Goal: Task Accomplishment & Management: Use online tool/utility

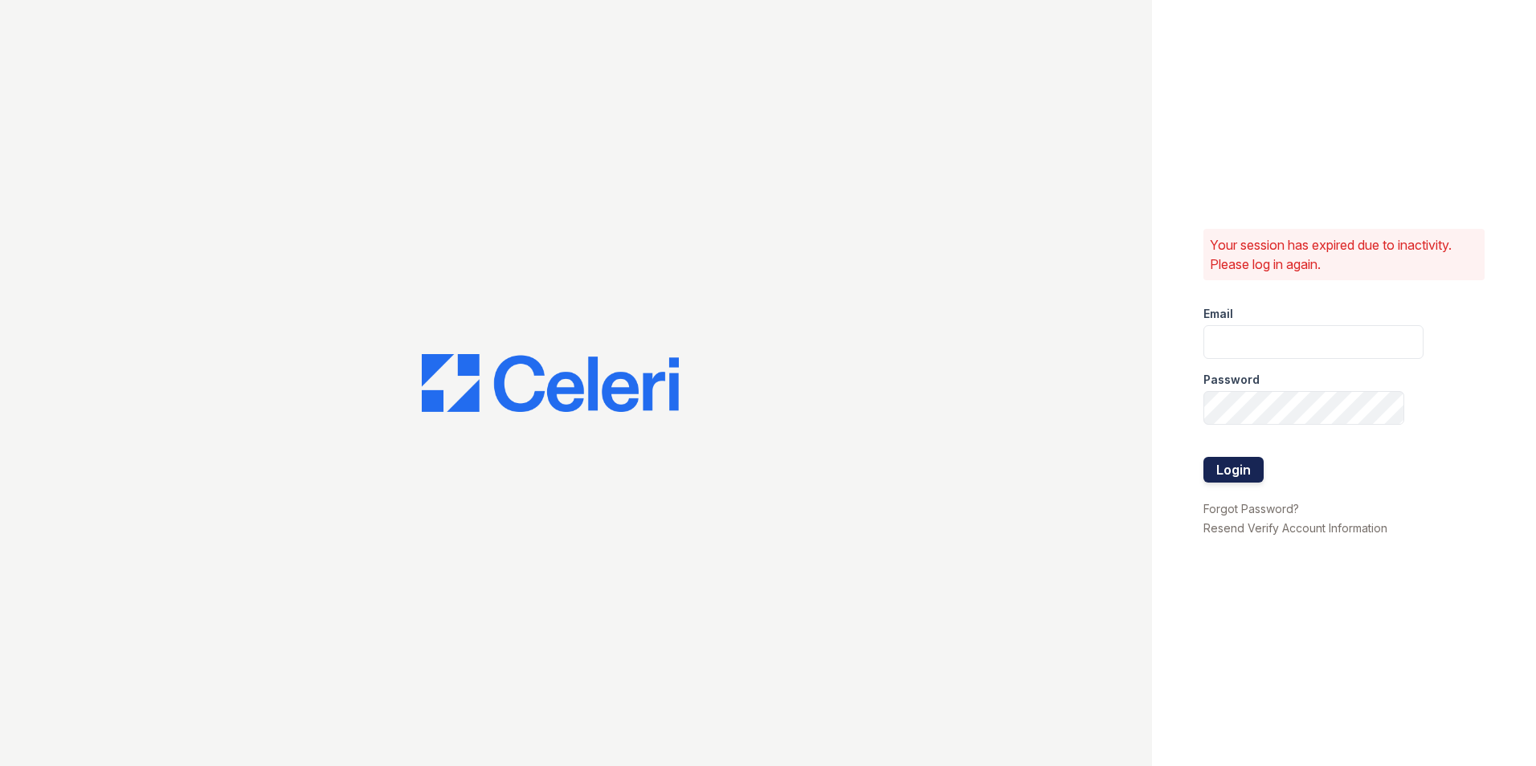
type input "[EMAIL_ADDRESS][DOMAIN_NAME]"
click at [1225, 474] on button "Login" at bounding box center [1233, 470] width 60 height 26
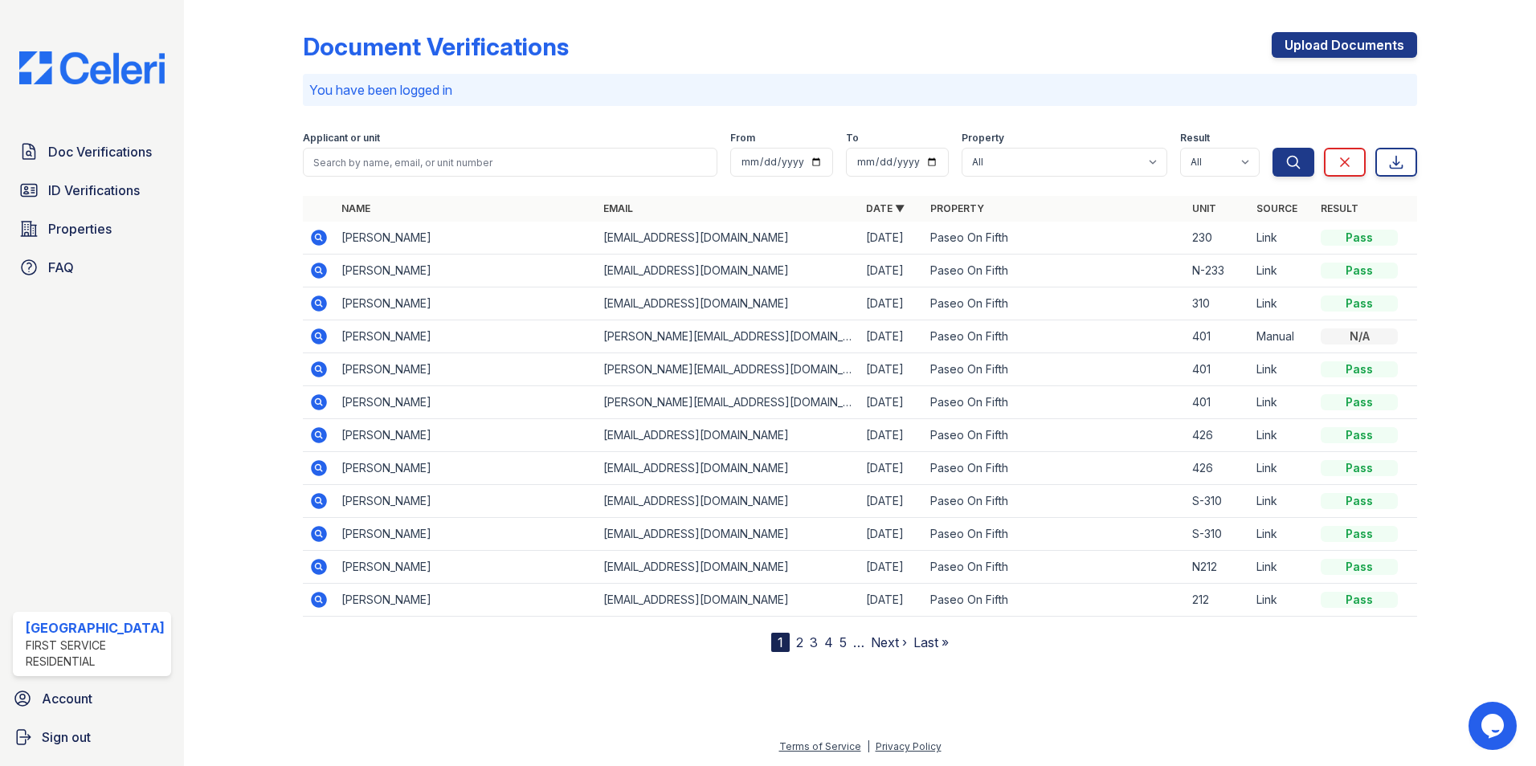
click at [101, 168] on div "Doc Verifications ID Verifications Properties FAQ" at bounding box center [91, 210] width 171 height 148
click at [98, 154] on span "Doc Verifications" at bounding box center [100, 151] width 104 height 19
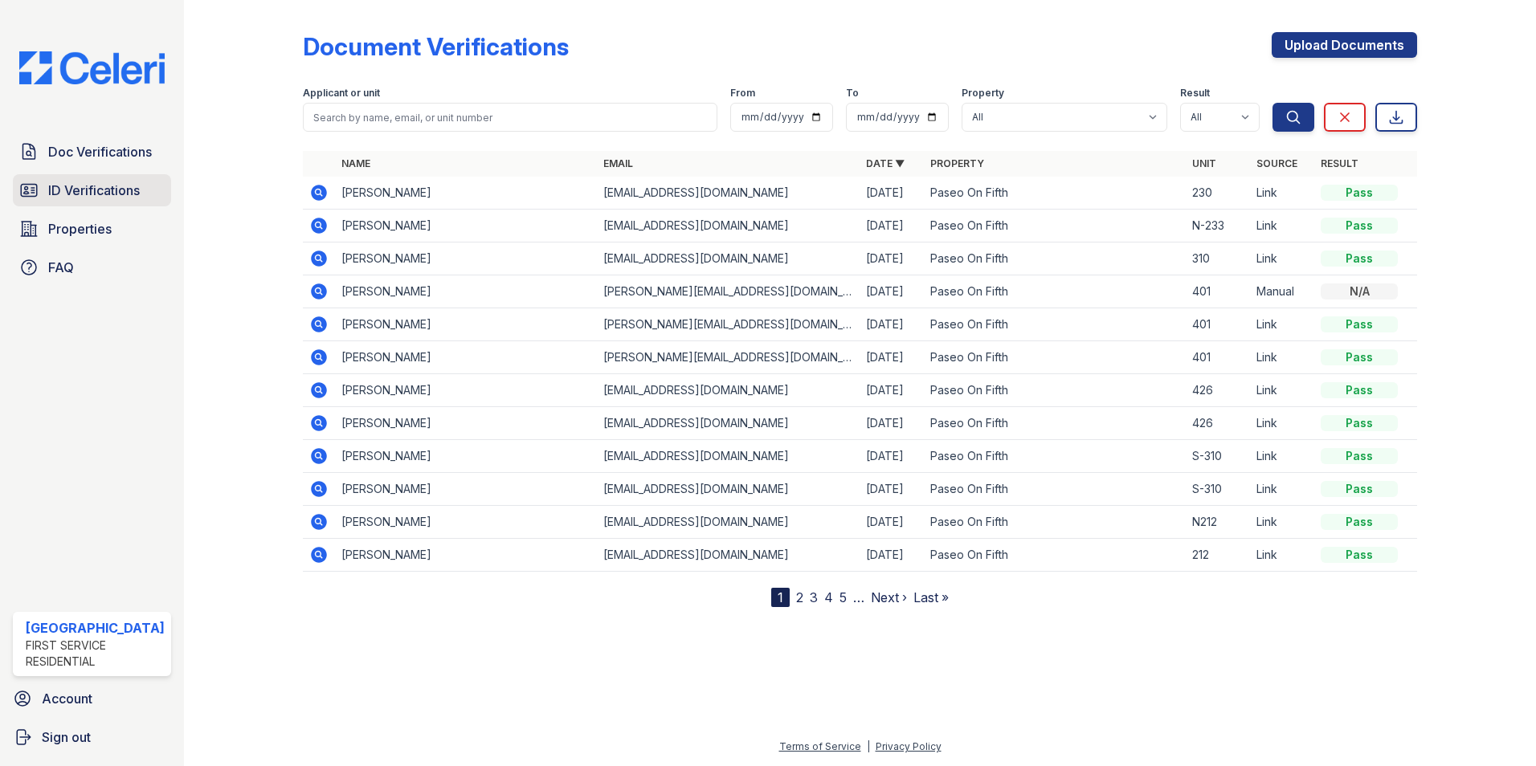
click at [82, 199] on span "ID Verifications" at bounding box center [94, 190] width 92 height 19
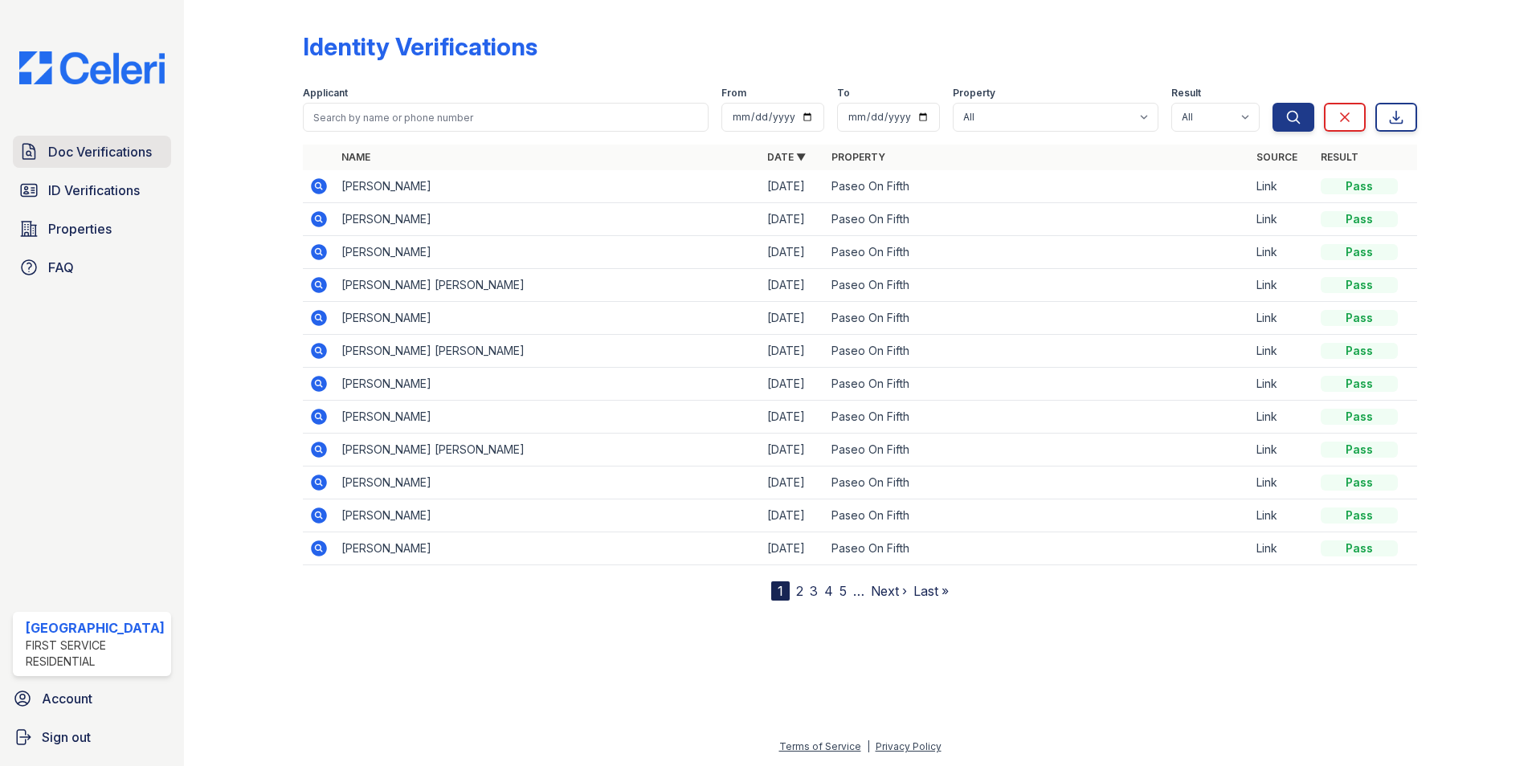
click at [74, 156] on span "Doc Verifications" at bounding box center [100, 151] width 104 height 19
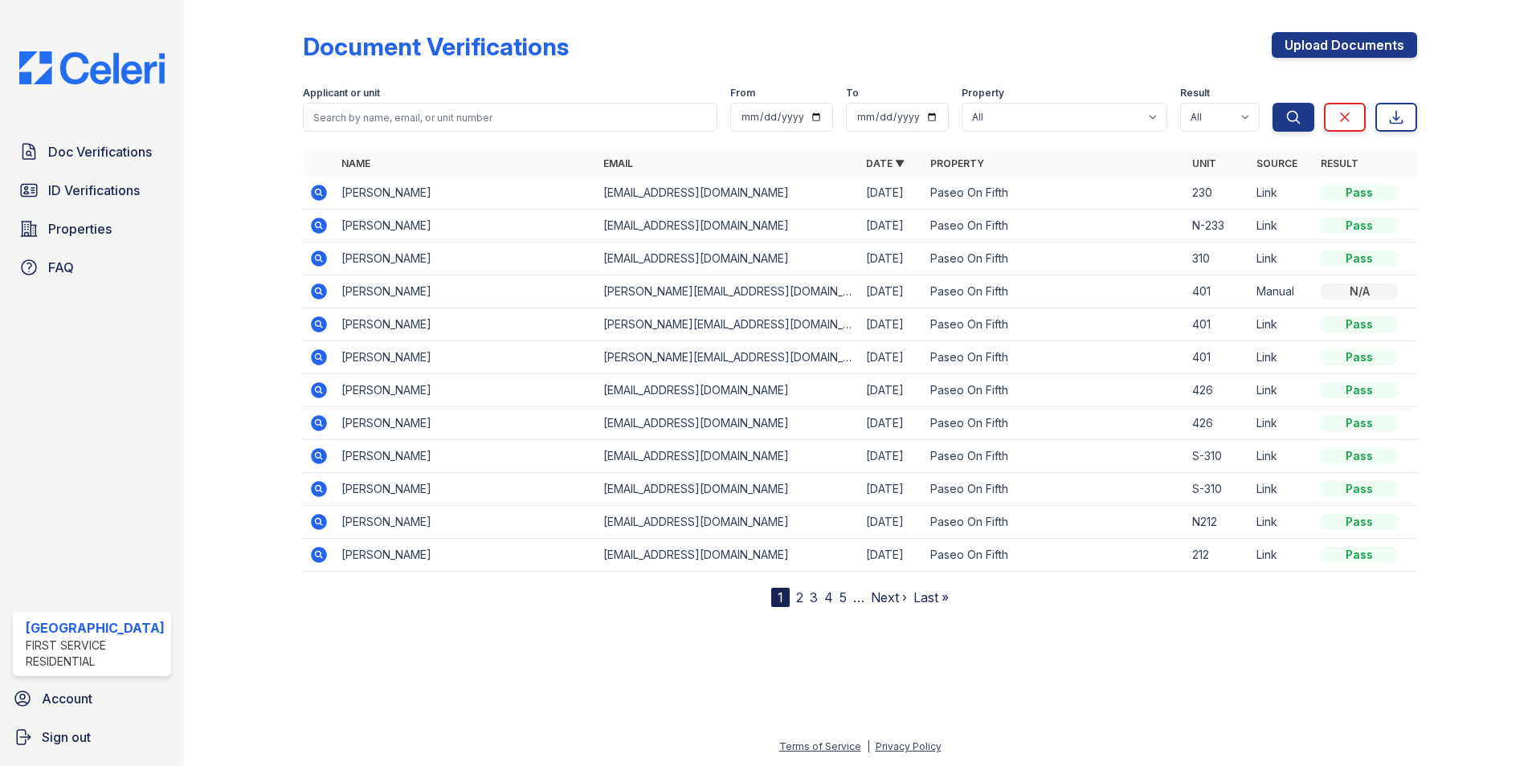
click at [1270, 47] on div "Document Verifications Upload Documents" at bounding box center [860, 53] width 1115 height 42
click at [1276, 47] on link "Upload Documents" at bounding box center [1344, 45] width 145 height 26
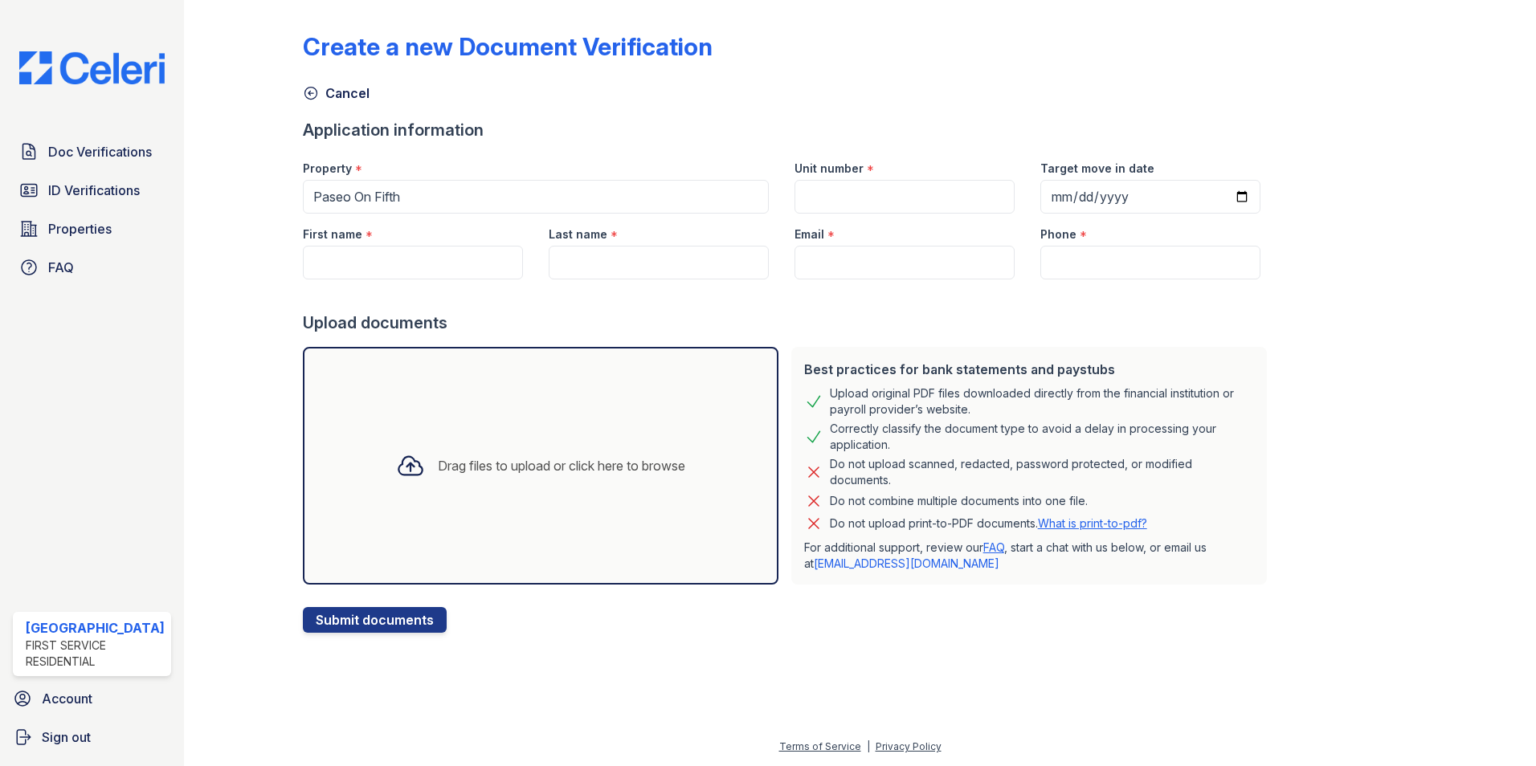
drag, startPoint x: 961, startPoint y: 410, endPoint x: 817, endPoint y: 398, distance: 144.3
click at [830, 398] on div "Upload original PDF files downloaded directly from the financial institution or…" at bounding box center [1042, 402] width 424 height 32
drag, startPoint x: 817, startPoint y: 398, endPoint x: 817, endPoint y: 433, distance: 35.3
click at [830, 433] on div "Correctly classify the document type to avoid a delay in processing your applic…" at bounding box center [1042, 437] width 424 height 32
drag, startPoint x: 817, startPoint y: 433, endPoint x: 898, endPoint y: 479, distance: 93.2
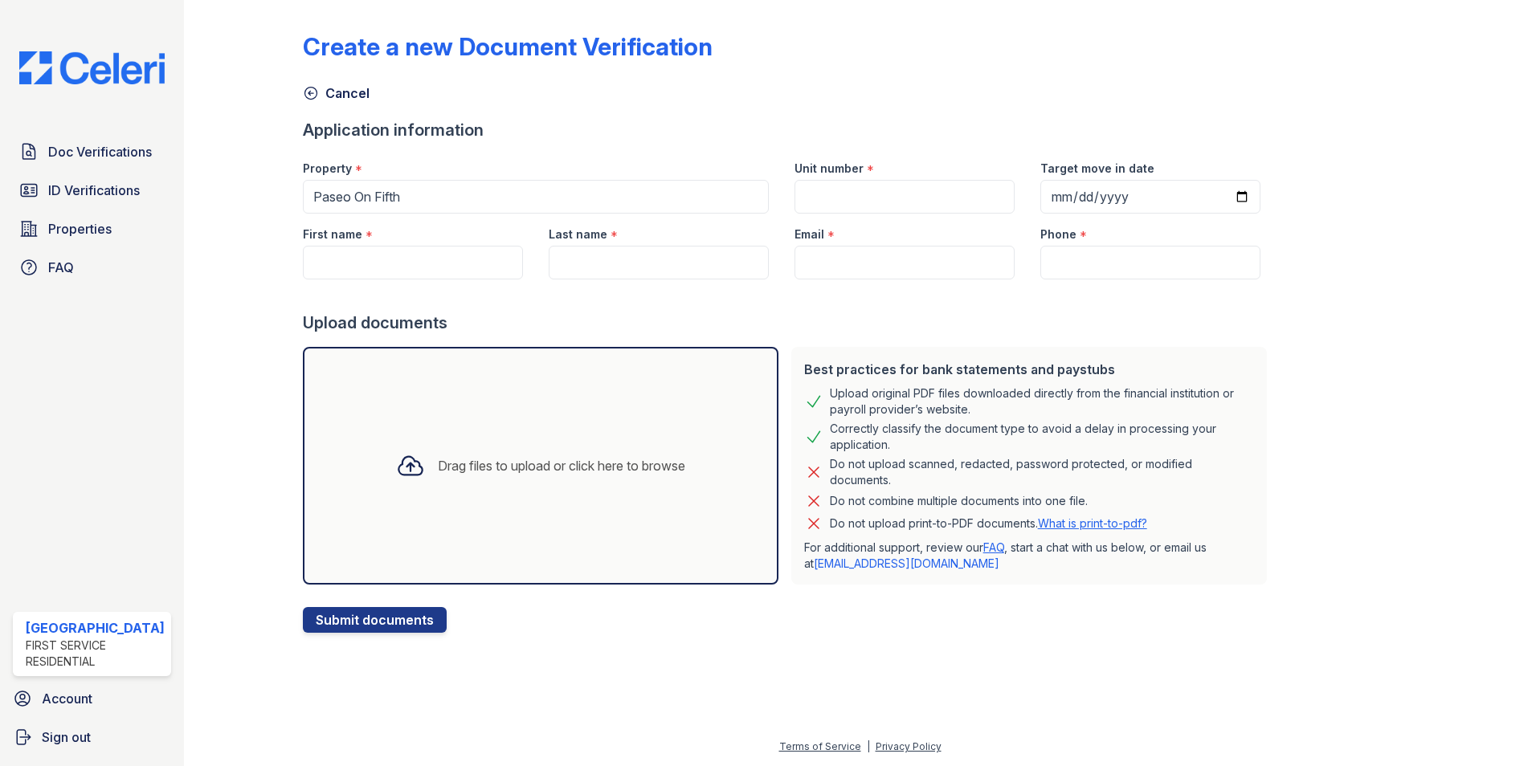
click at [898, 479] on div "Do not upload scanned, redacted, password protected, or modified documents." at bounding box center [1042, 472] width 424 height 32
drag, startPoint x: 456, startPoint y: 324, endPoint x: 301, endPoint y: 325, distance: 155.0
click at [303, 325] on div "Upload documents" at bounding box center [788, 323] width 970 height 22
click at [27, 51] on img at bounding box center [91, 67] width 171 height 33
